Goal: Information Seeking & Learning: Learn about a topic

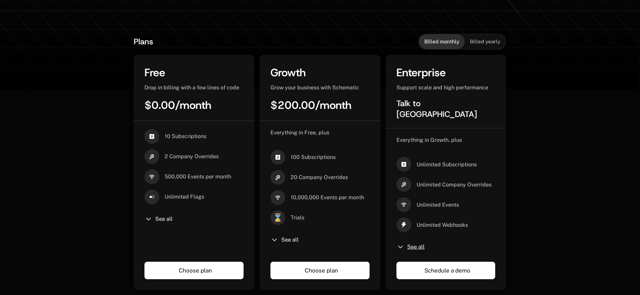
click at [413, 244] on span "See all" at bounding box center [415, 246] width 17 height 5
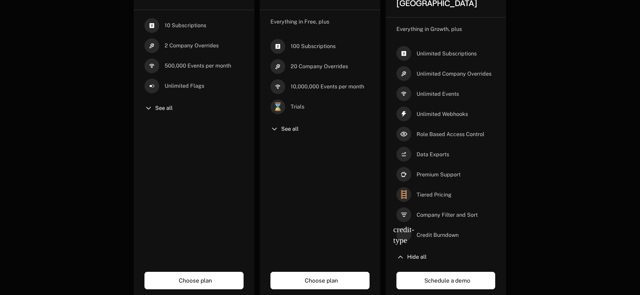
scroll to position [249, 0]
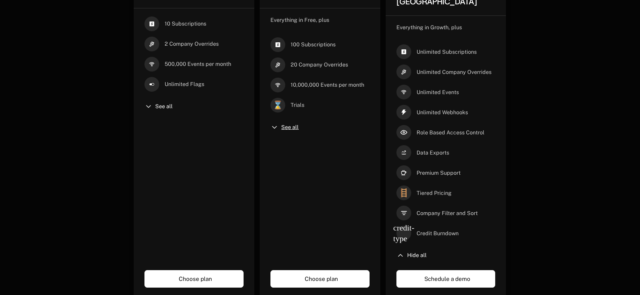
click at [284, 129] on span "See all" at bounding box center [289, 127] width 17 height 5
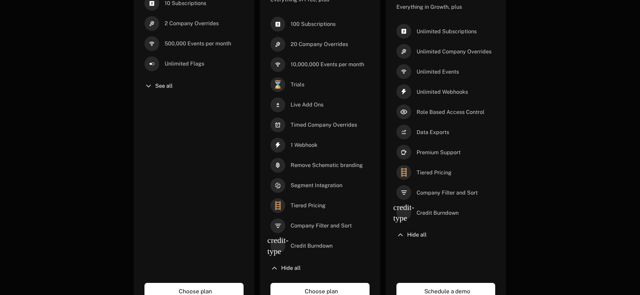
scroll to position [269, 0]
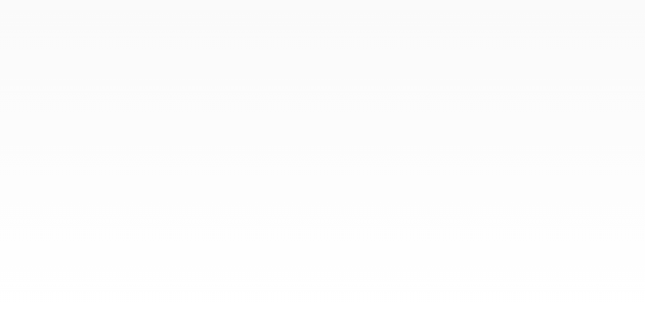
select select "***"
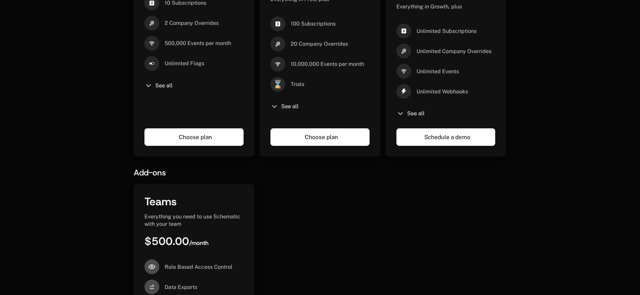
click at [290, 110] on div "See all" at bounding box center [319, 106] width 99 height 8
click at [292, 109] on span "See all" at bounding box center [289, 106] width 17 height 5
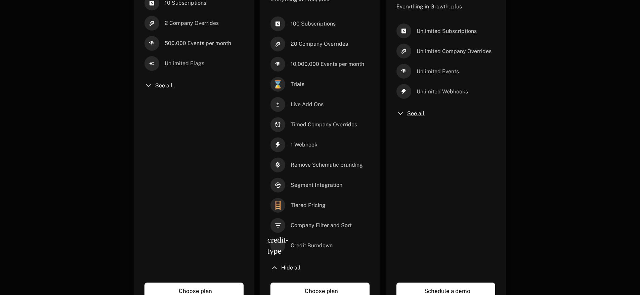
click at [415, 111] on span "See all" at bounding box center [415, 113] width 17 height 5
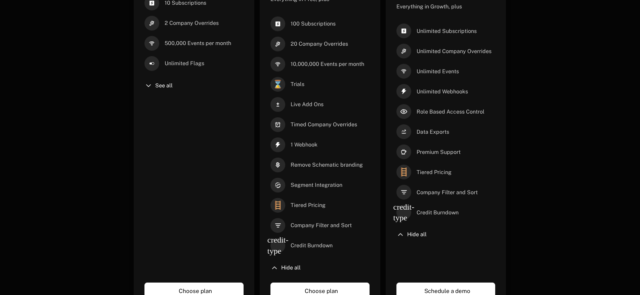
click at [164, 91] on div "10 Subscriptions 2 Company Overrides 500,000 Events per month Unlimited Flags S…" at bounding box center [193, 134] width 99 height 276
click at [167, 88] on span "See all" at bounding box center [163, 85] width 17 height 5
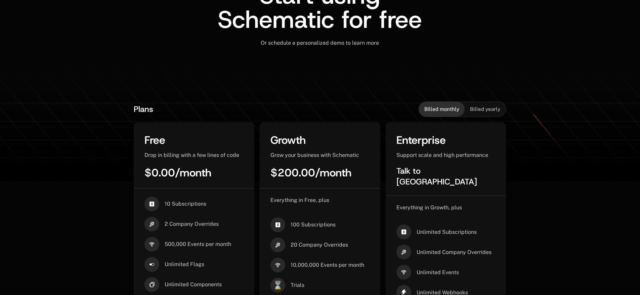
scroll to position [0, 5]
